Goal: Information Seeking & Learning: Learn about a topic

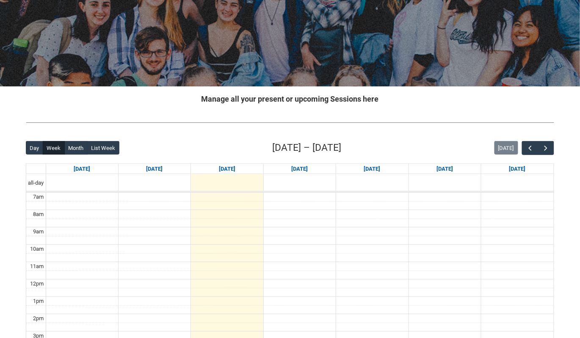
scroll to position [100, 0]
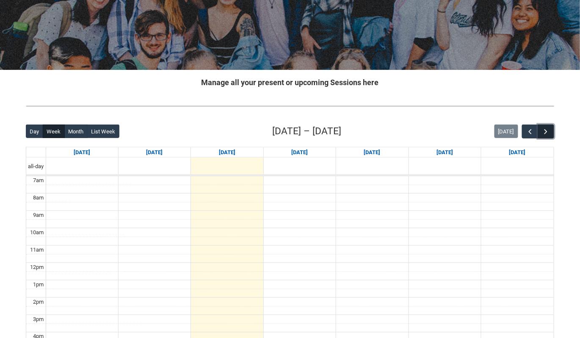
click at [550, 133] on span "button" at bounding box center [546, 132] width 8 height 8
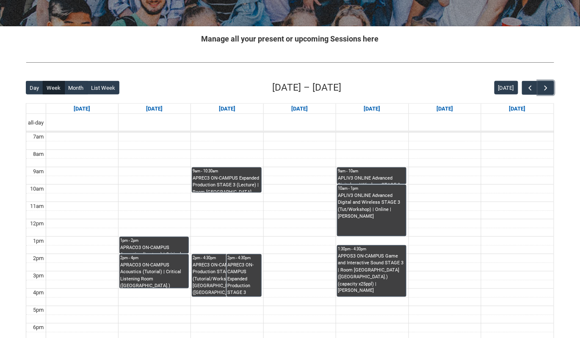
scroll to position [144, 0]
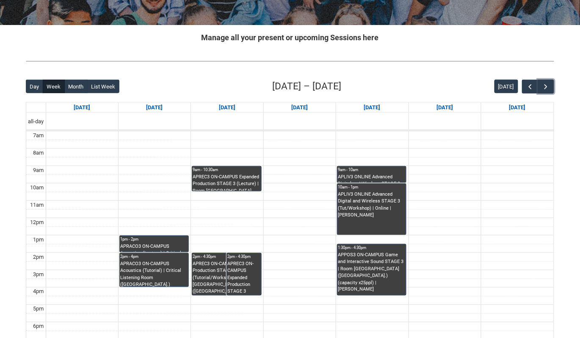
click at [209, 263] on div "APREC3 ON-CAMPUS Expanded Production STAGE 3 (Tutorial/Workshop) G2 | Room [GEO…" at bounding box center [227, 278] width 68 height 35
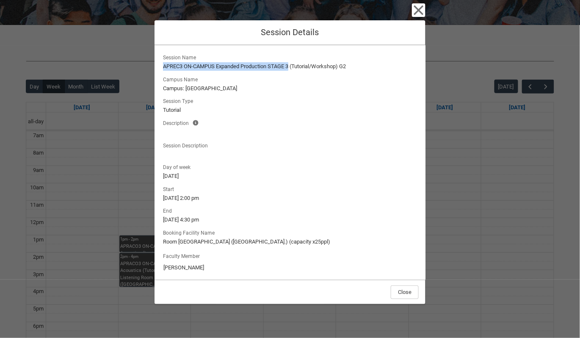
drag, startPoint x: 164, startPoint y: 66, endPoint x: 292, endPoint y: 69, distance: 128.8
click at [292, 69] on lightning-formatted-text "APREC3 ON-CAMPUS Expanded Production STAGE 3 (Tutorial/Workshop) G2" at bounding box center [290, 66] width 254 height 8
copy lightning-formatted-text "APREC3 ON-CAMPUS Expanded Production STAGE 3"
